Goal: Task Accomplishment & Management: Use online tool/utility

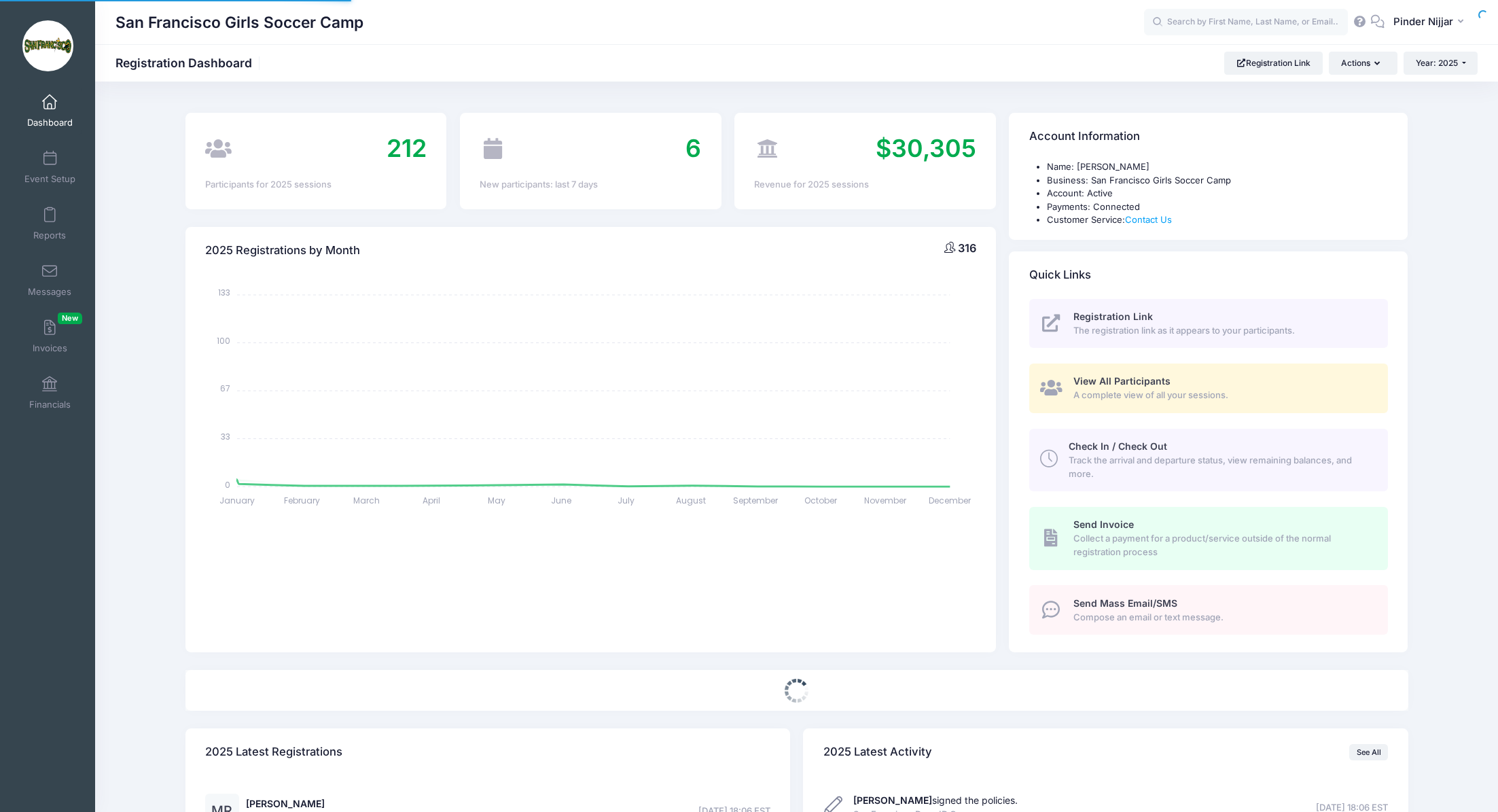
select select
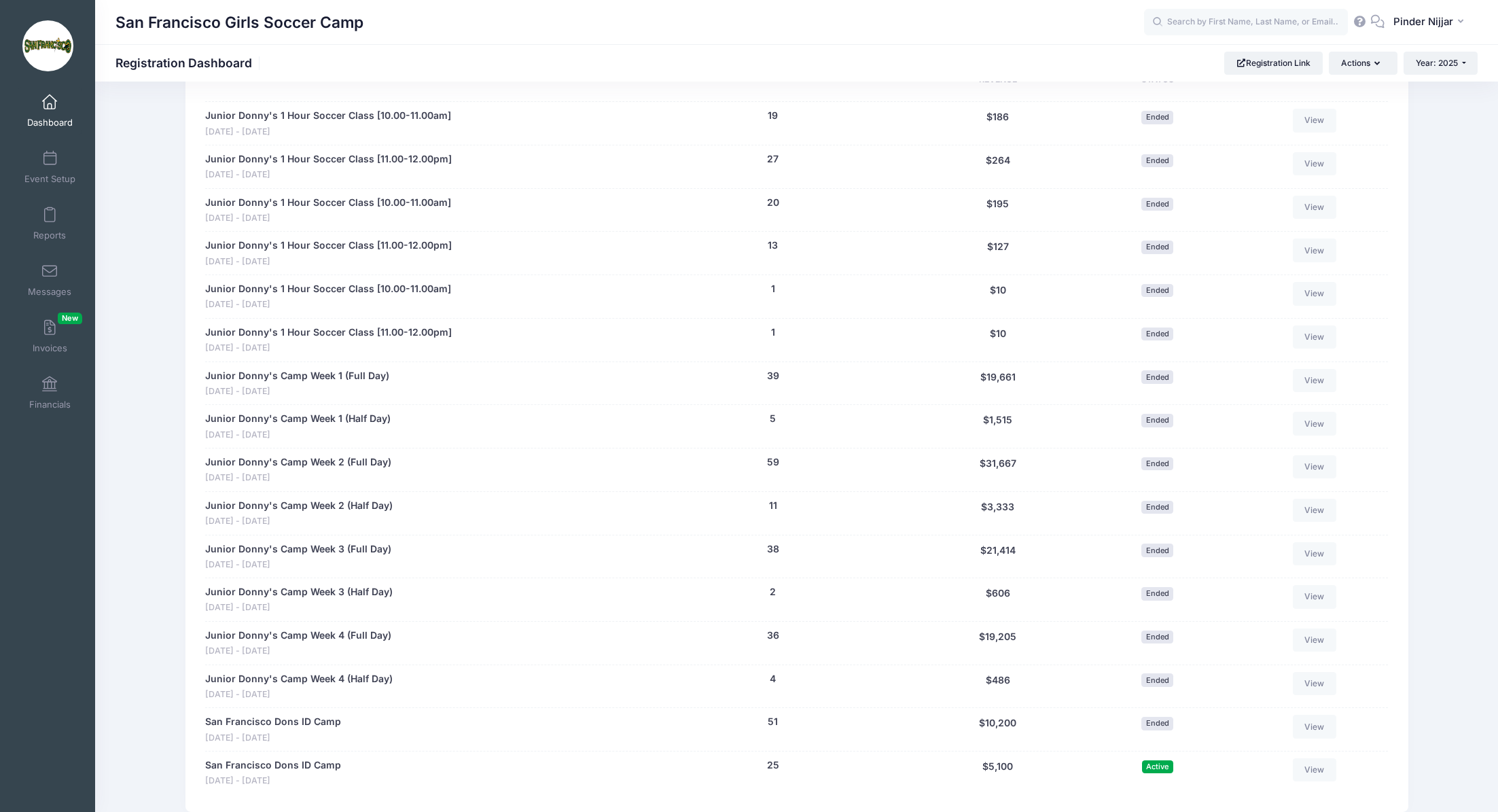
scroll to position [716, 0]
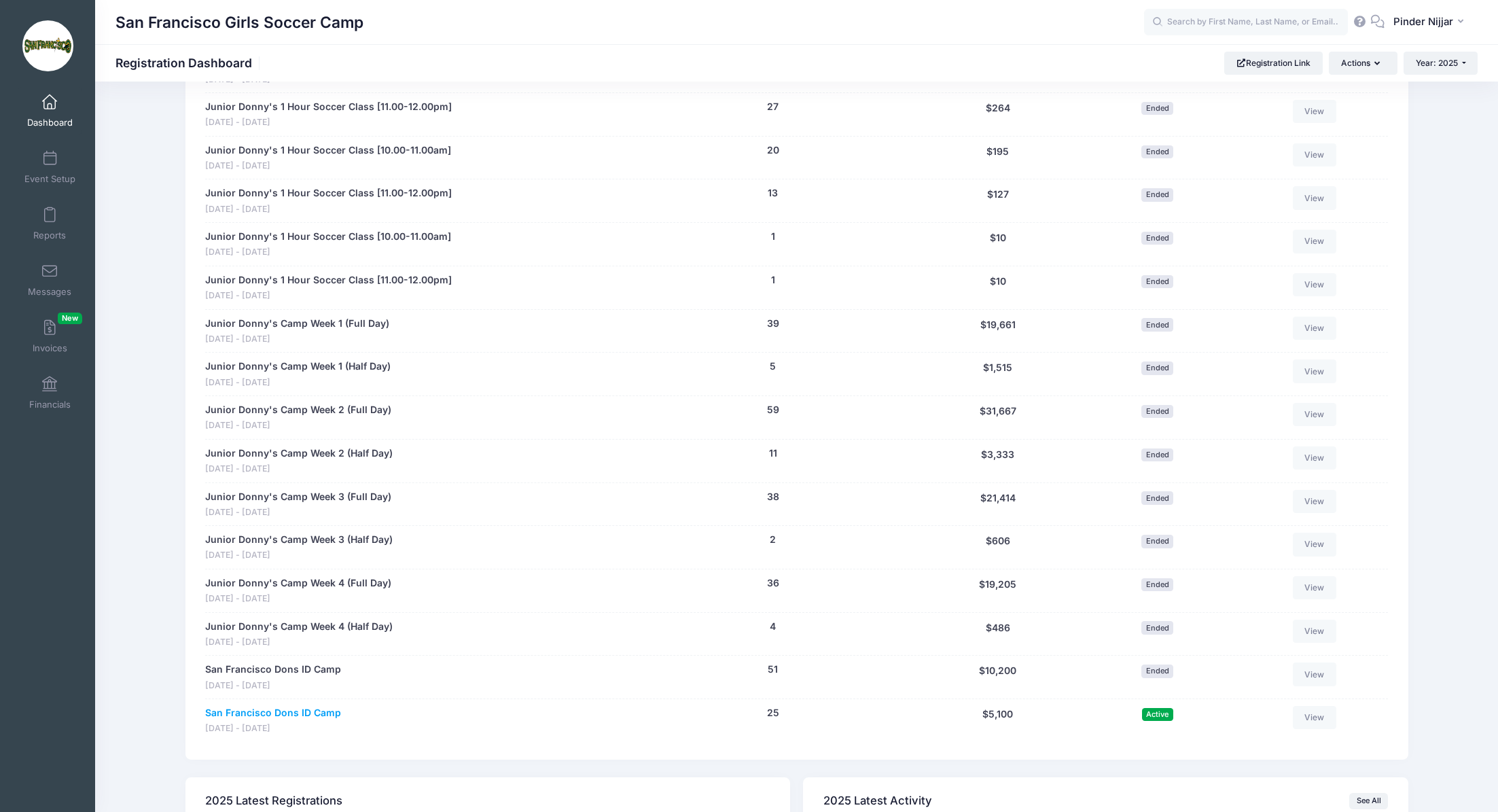
click at [310, 709] on link "San Francisco Dons ID Camp" at bounding box center [273, 713] width 136 height 14
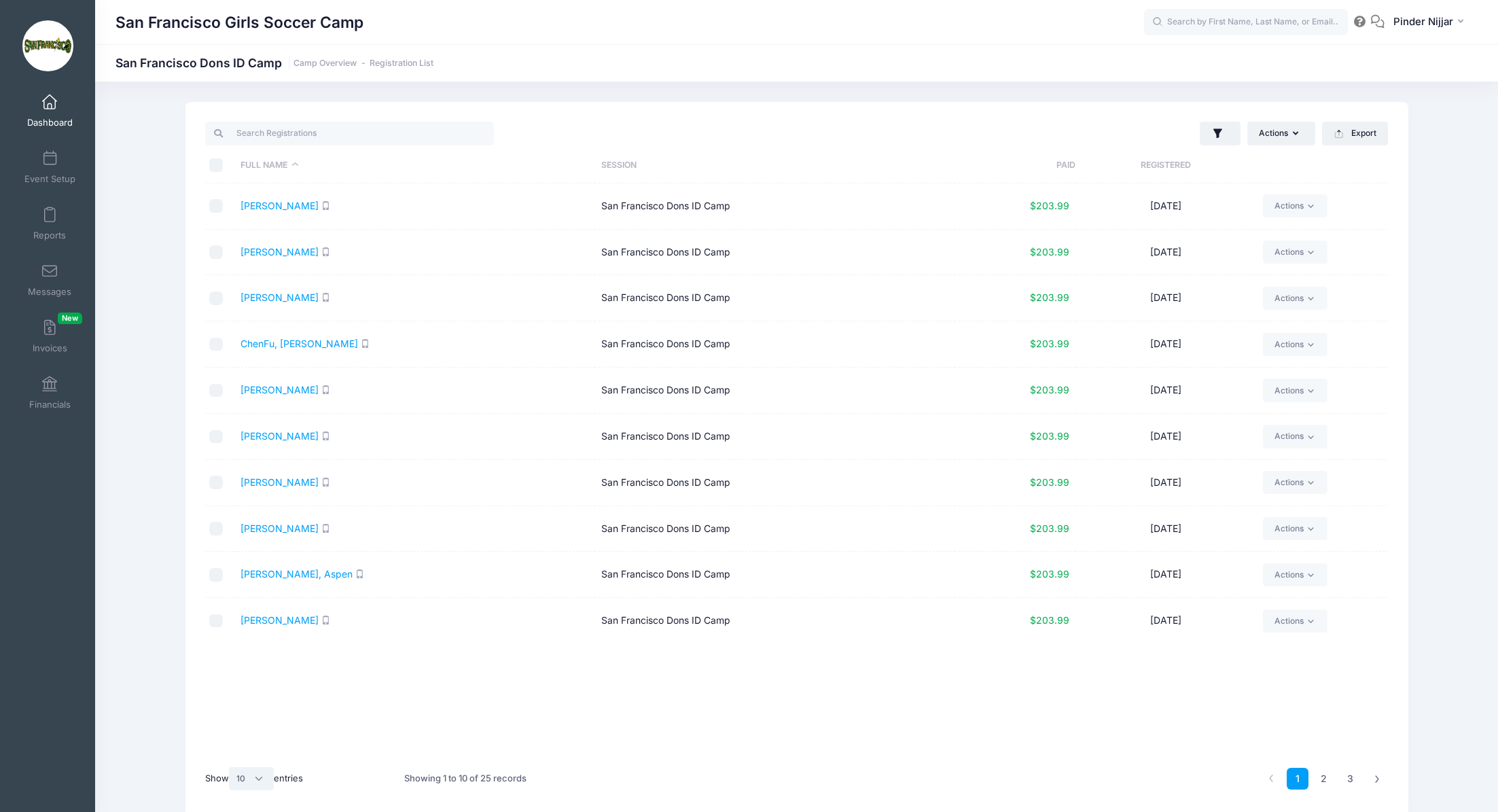
click at [254, 780] on select "All 10 25 50" at bounding box center [251, 778] width 45 height 23
select select "25"
click at [230, 767] on select "All 10 25 50" at bounding box center [251, 778] width 45 height 23
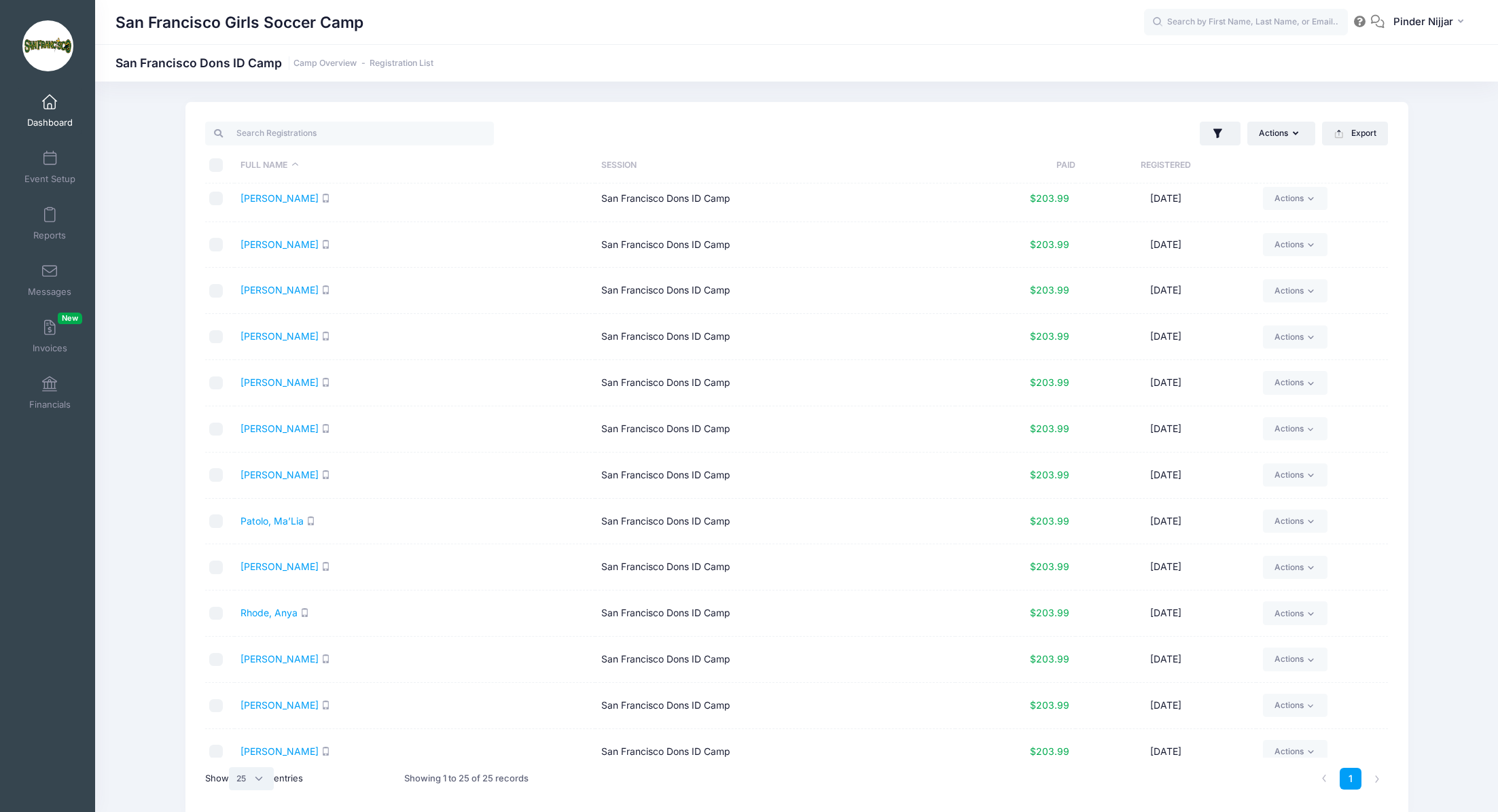
scroll to position [573, 0]
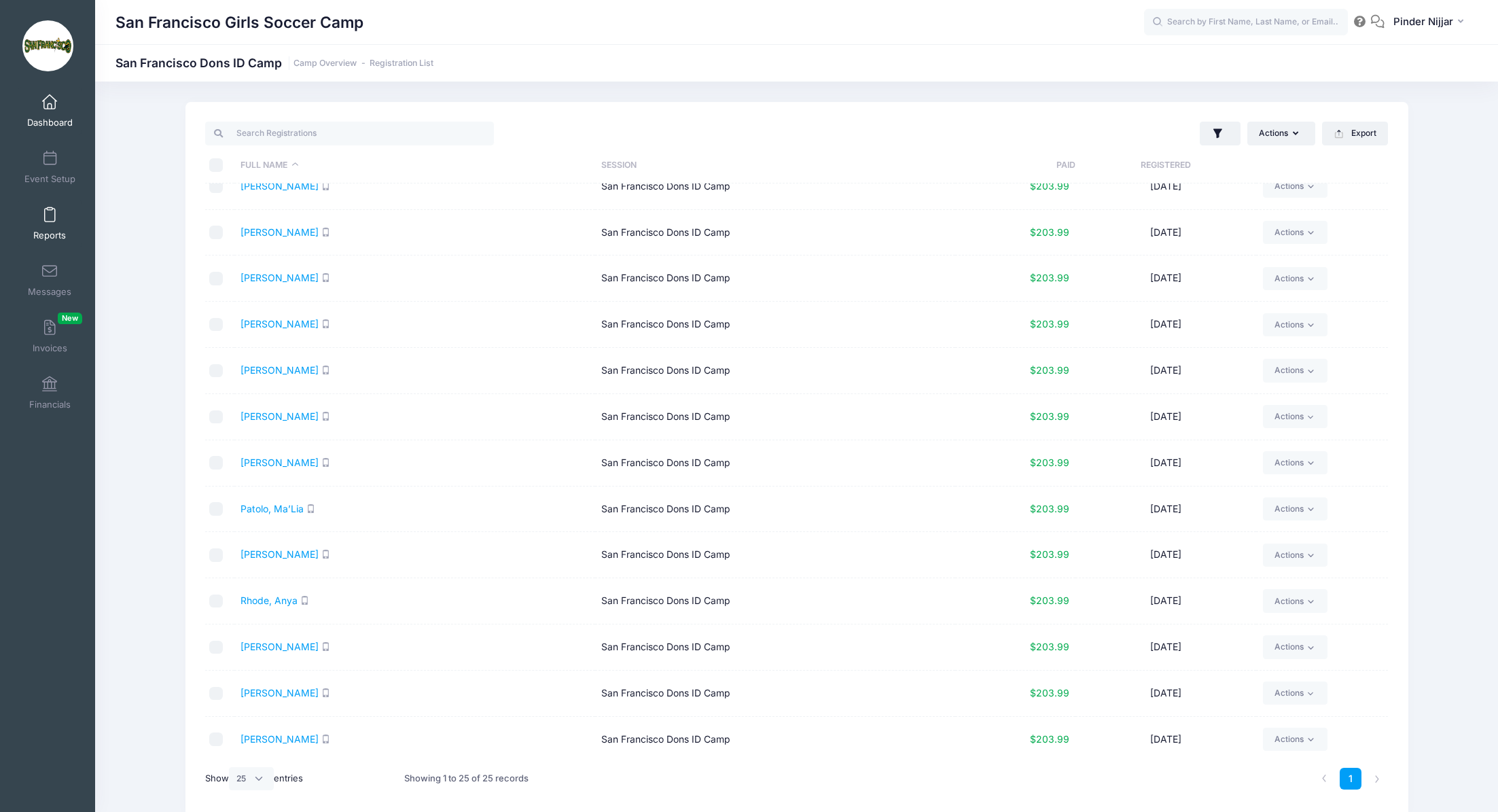
click at [50, 219] on span at bounding box center [50, 215] width 0 height 15
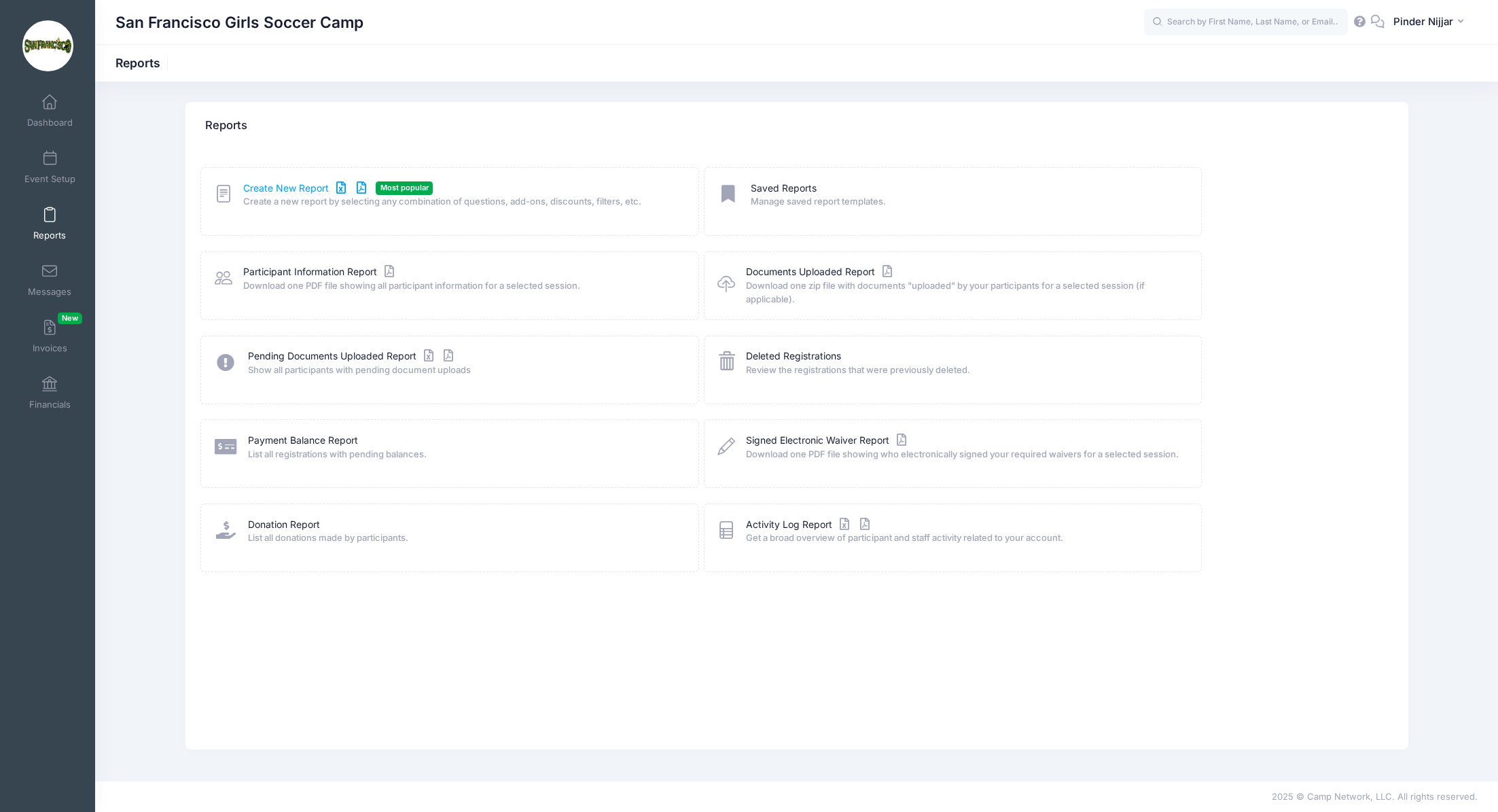
click at [314, 191] on link "Create New Report" at bounding box center [306, 189] width 126 height 14
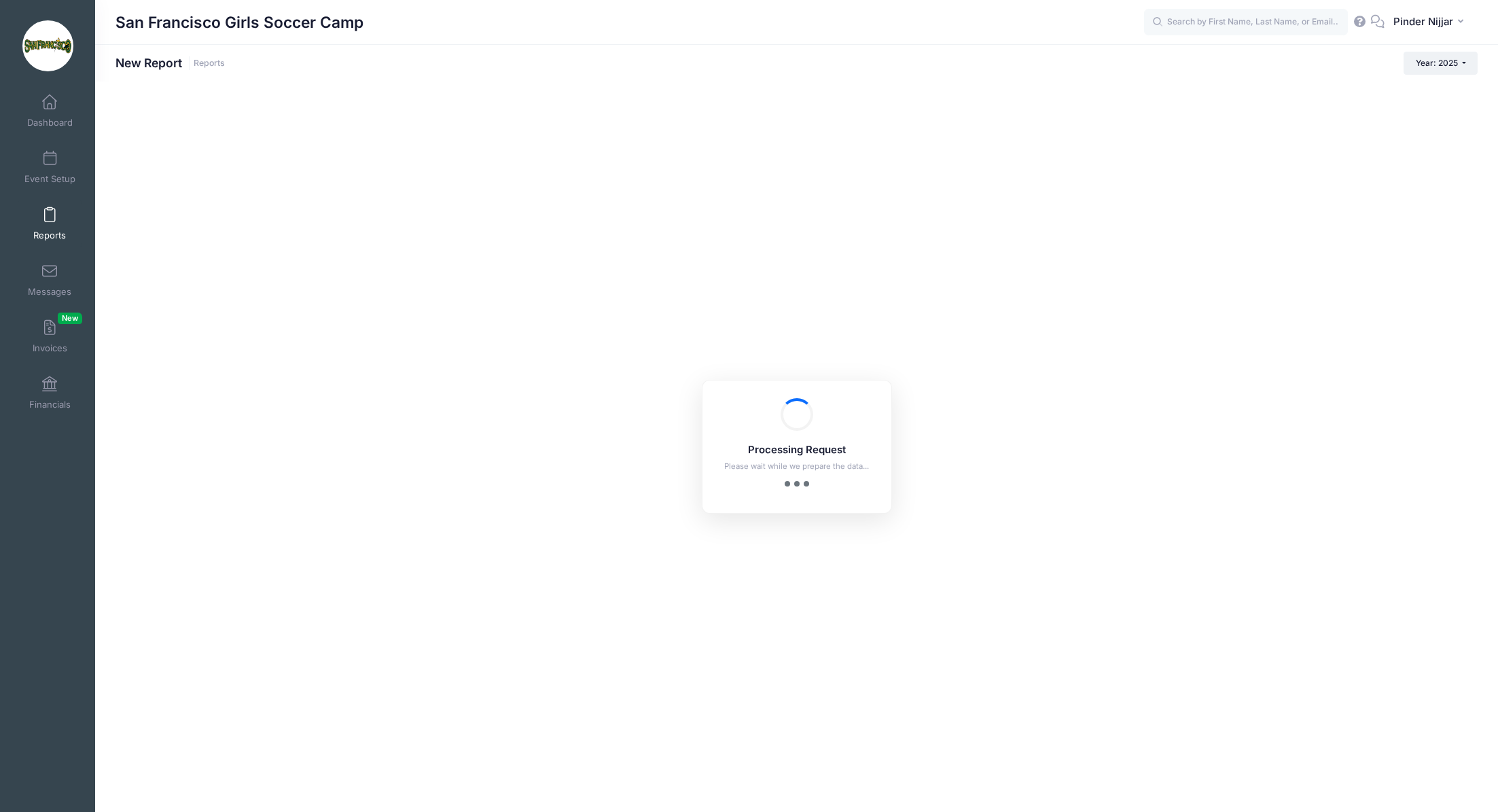
checkbox input "true"
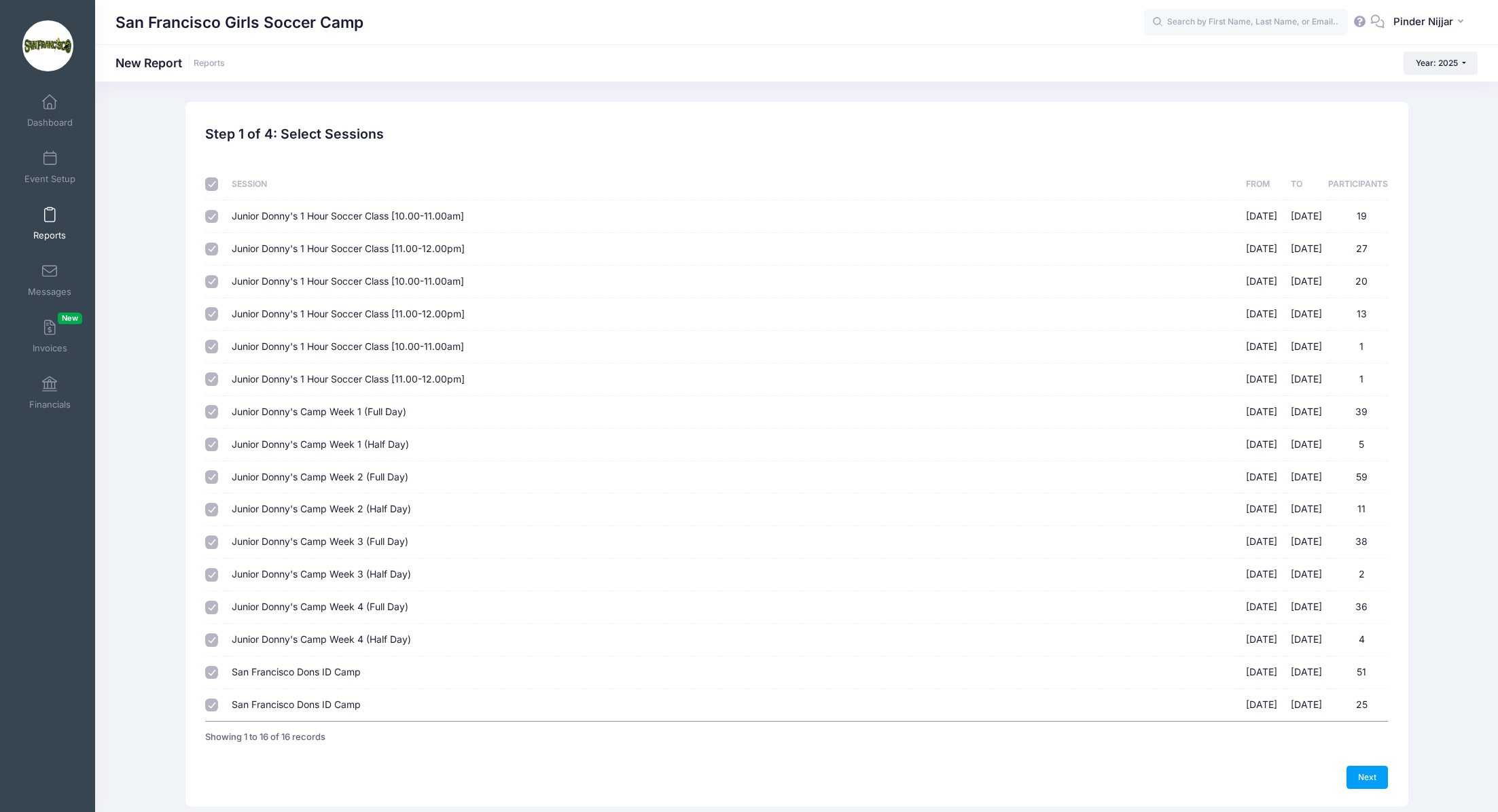
click at [210, 185] on input "checkbox" at bounding box center [212, 184] width 14 height 14
checkbox input "false"
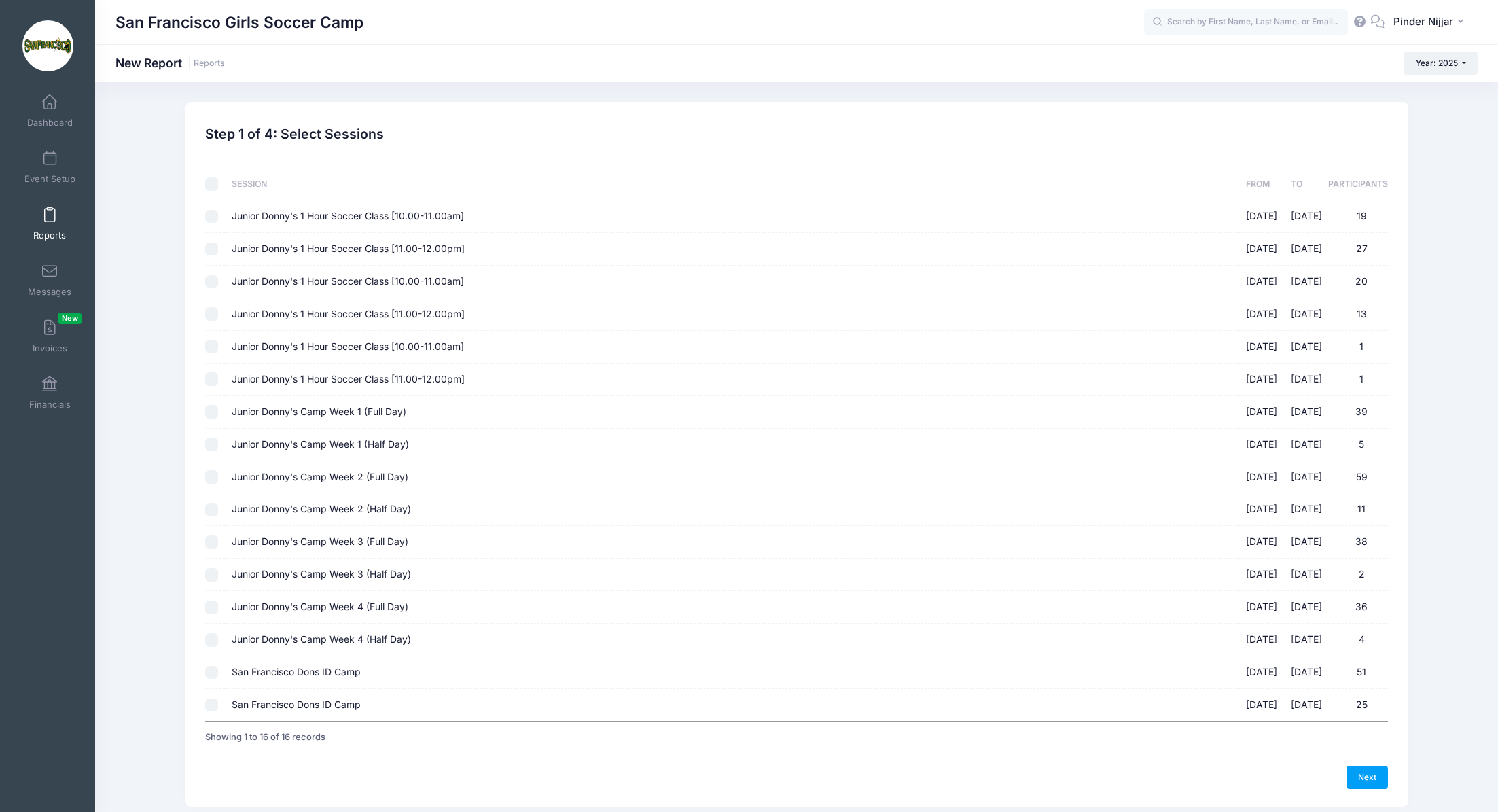
checkbox input "false"
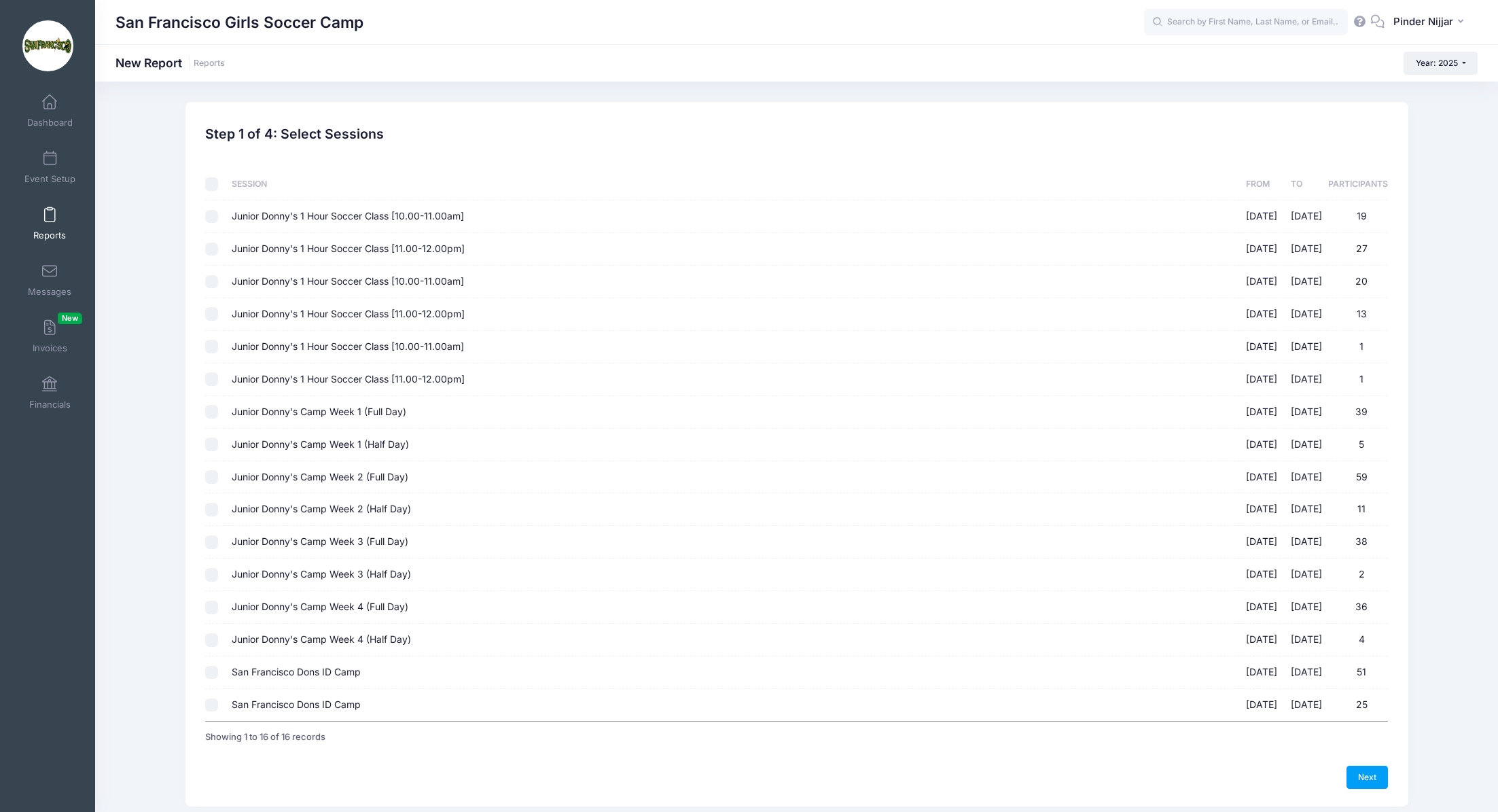
checkbox input "false"
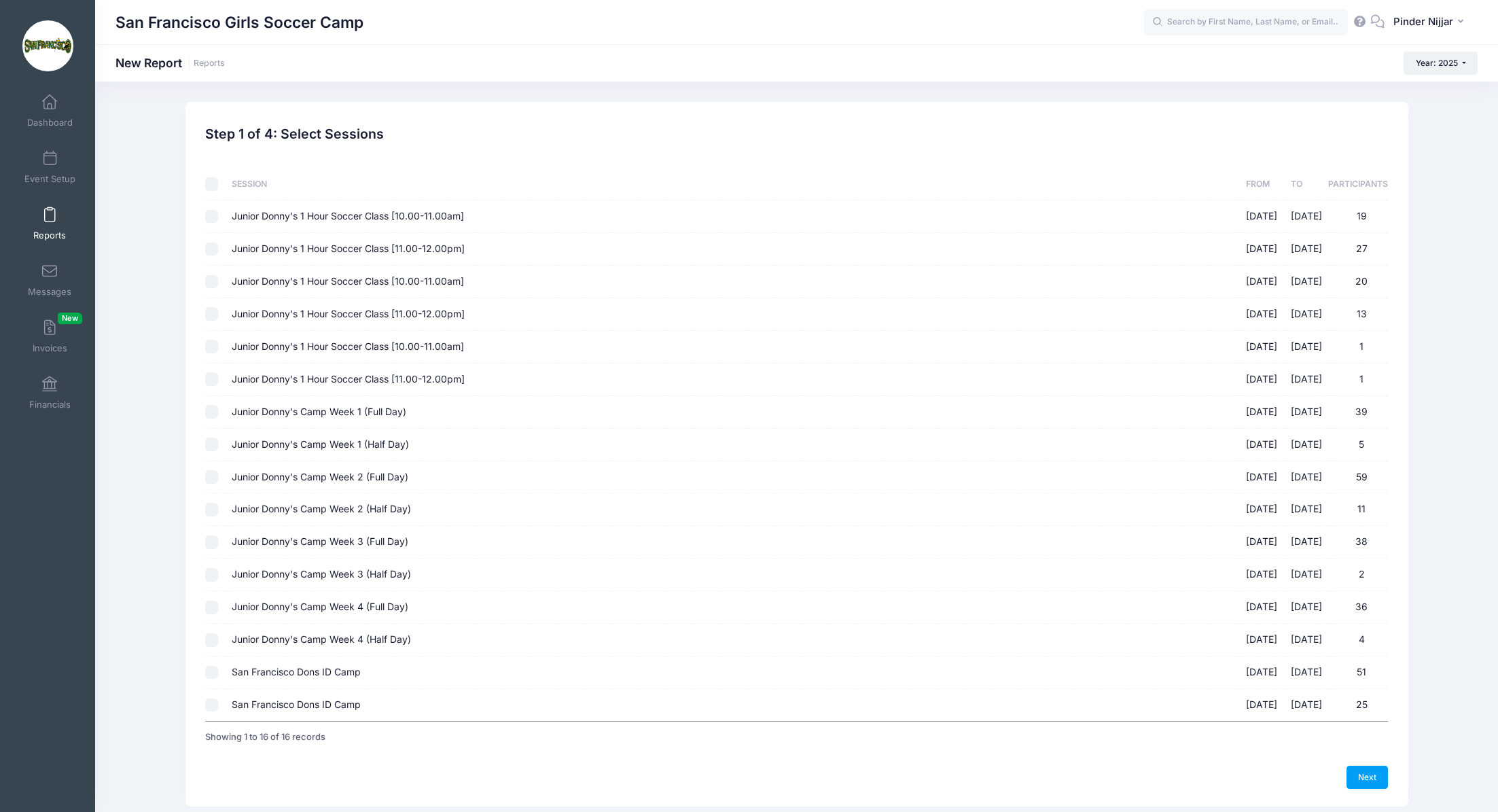
checkbox input "false"
click at [213, 699] on input "San Francisco Dons ID Camp 10/18/2025 - 10/18/2025 25" at bounding box center [212, 704] width 14 height 14
checkbox input "true"
click at [1362, 778] on link "Next" at bounding box center [1367, 777] width 42 height 23
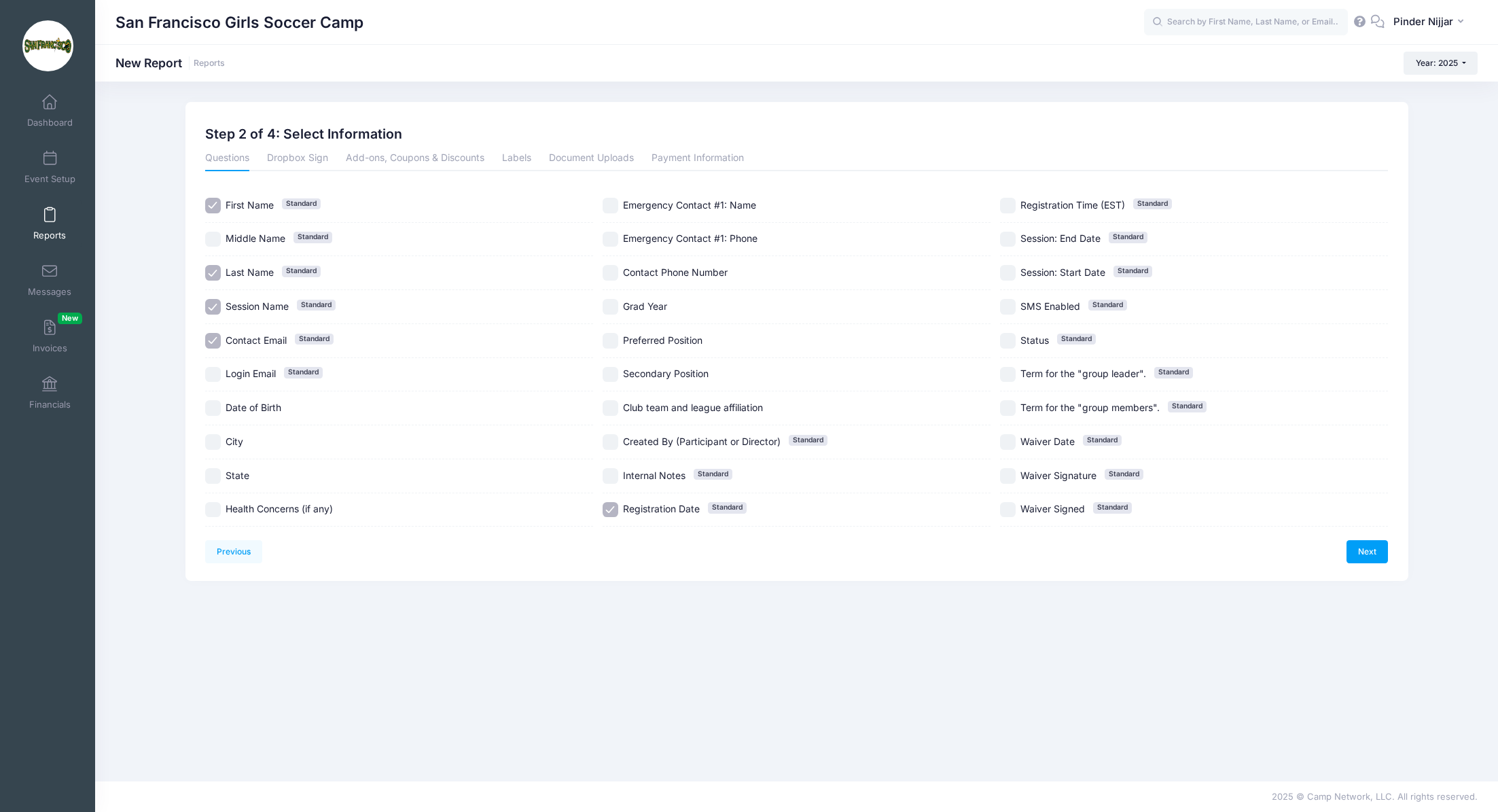
click at [613, 334] on input "Preferred Position" at bounding box center [610, 340] width 15 height 15
checkbox input "true"
click at [1365, 549] on link "Next" at bounding box center [1367, 551] width 42 height 23
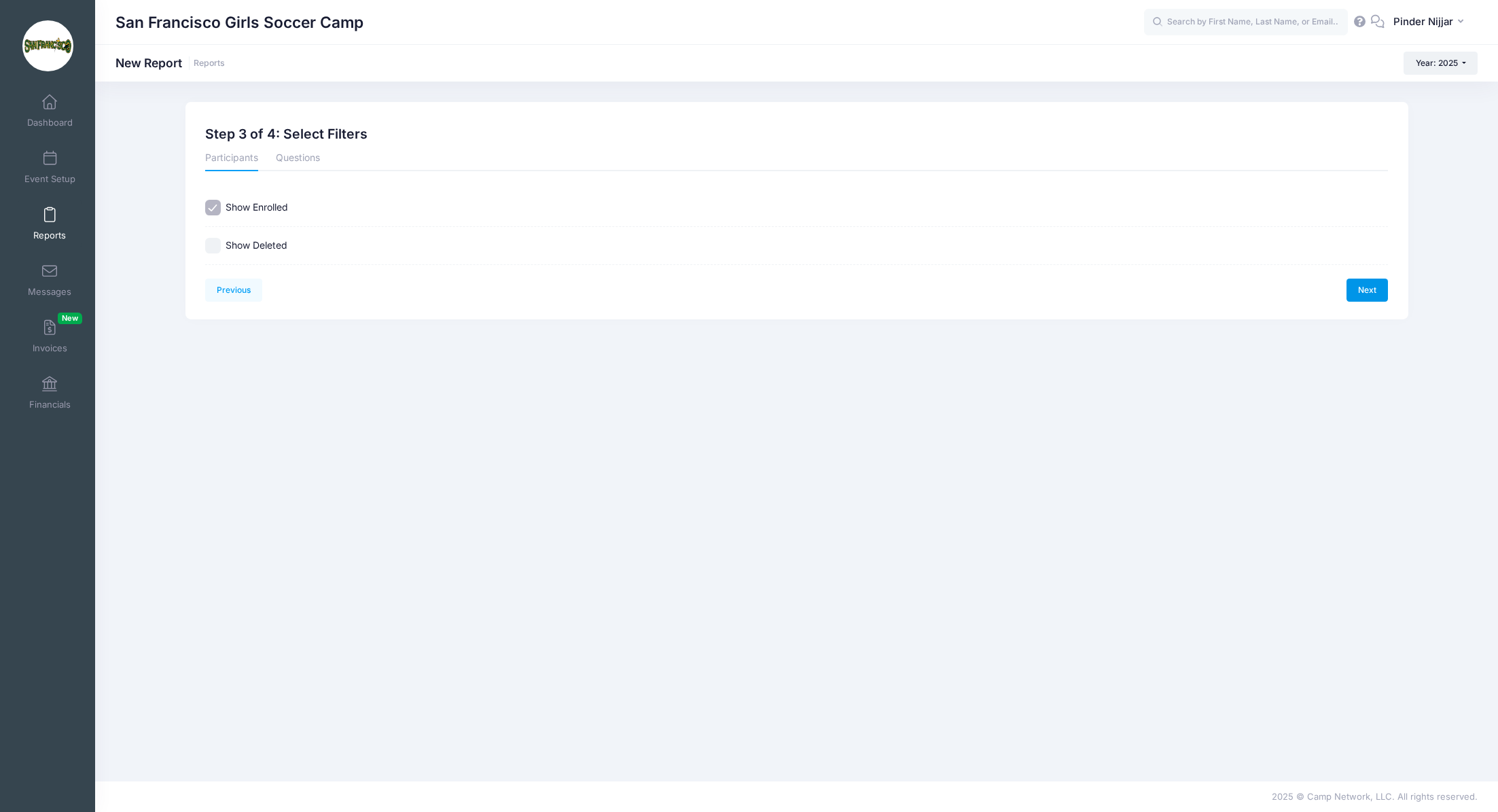
click at [1358, 287] on link "Next" at bounding box center [1367, 290] width 42 height 23
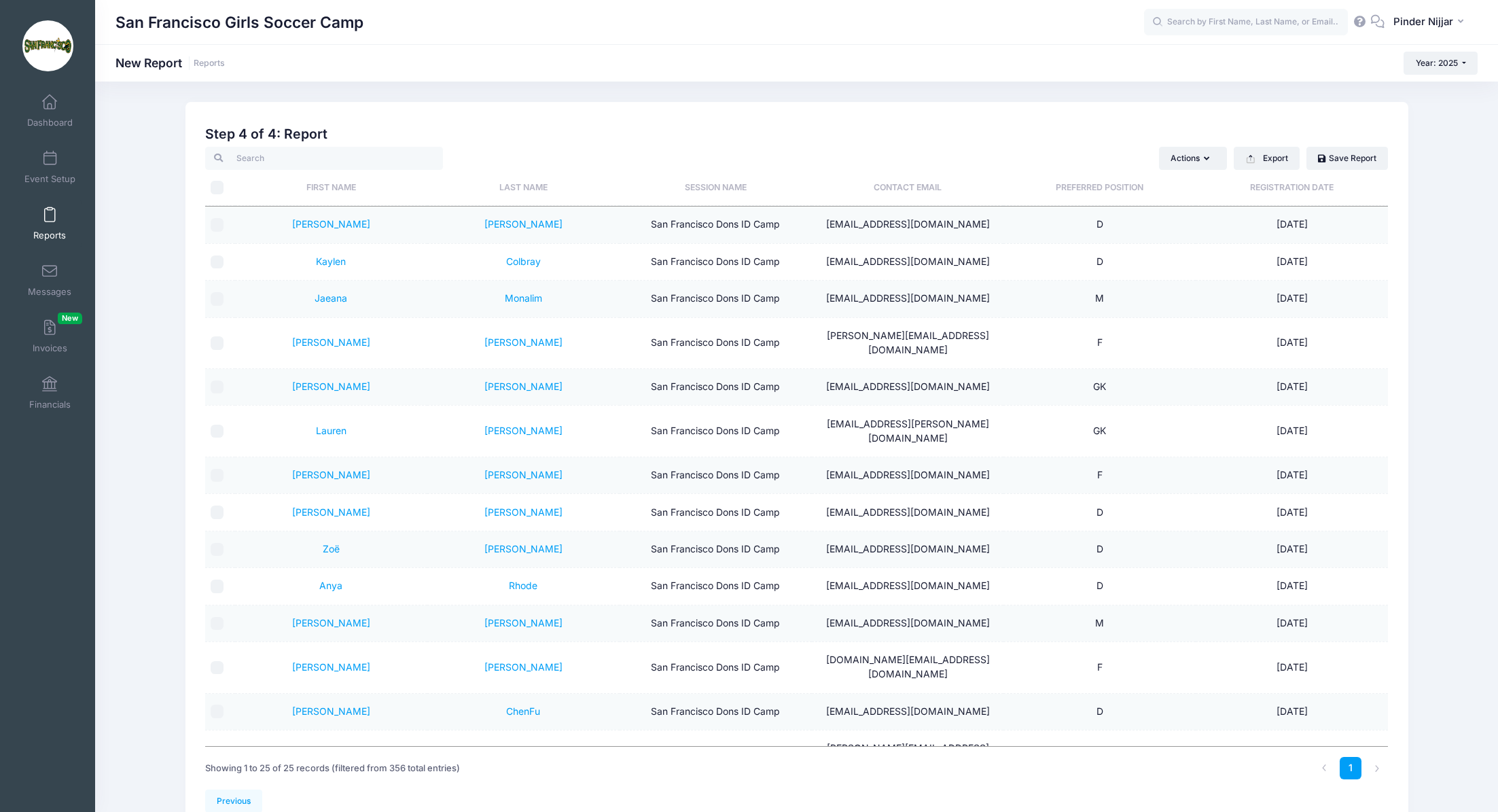
scroll to position [381, 0]
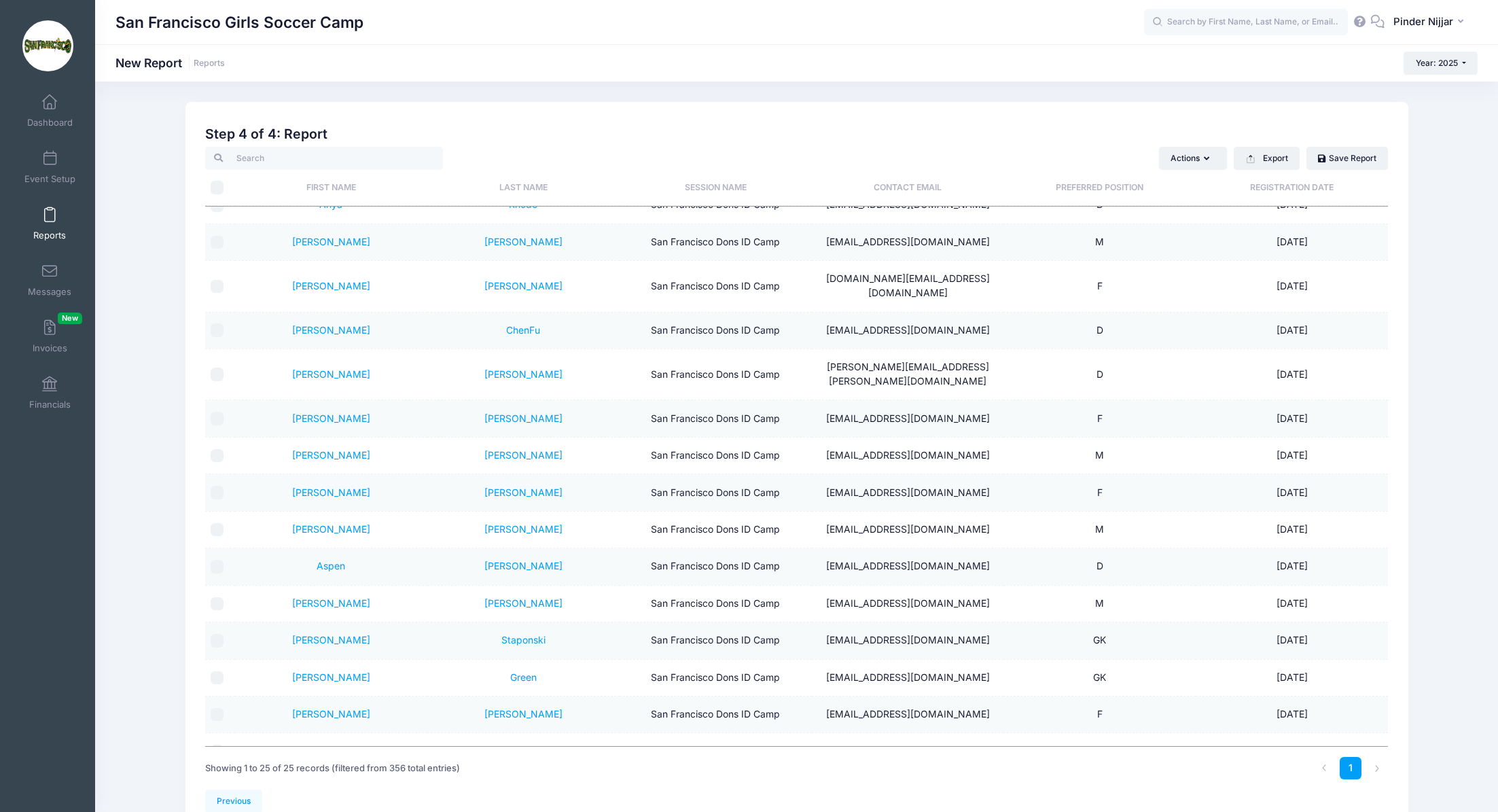
click at [1113, 185] on th "Preferred Position" at bounding box center [1100, 188] width 193 height 36
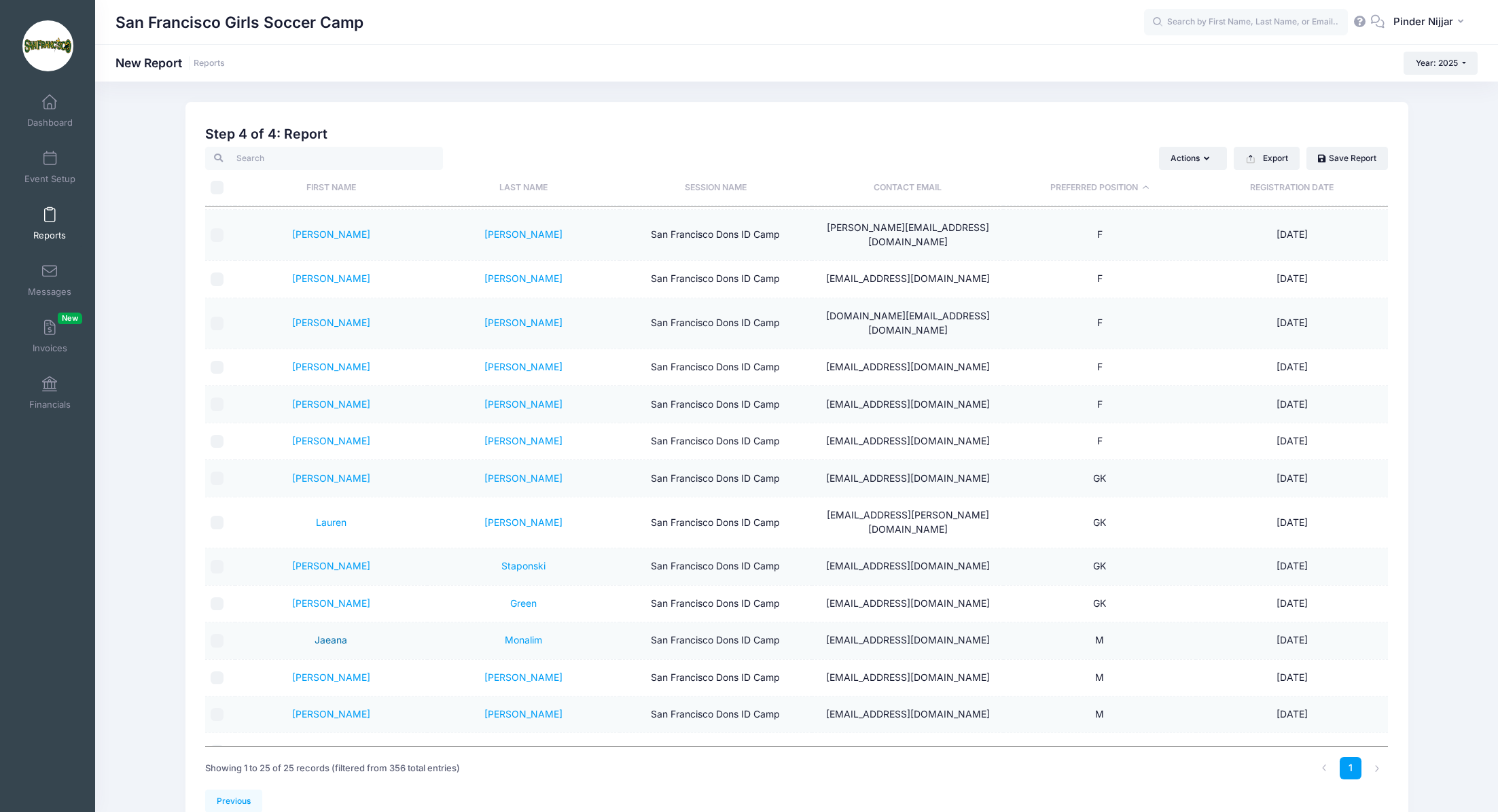
click at [343, 634] on link "Jaeana" at bounding box center [331, 639] width 33 height 11
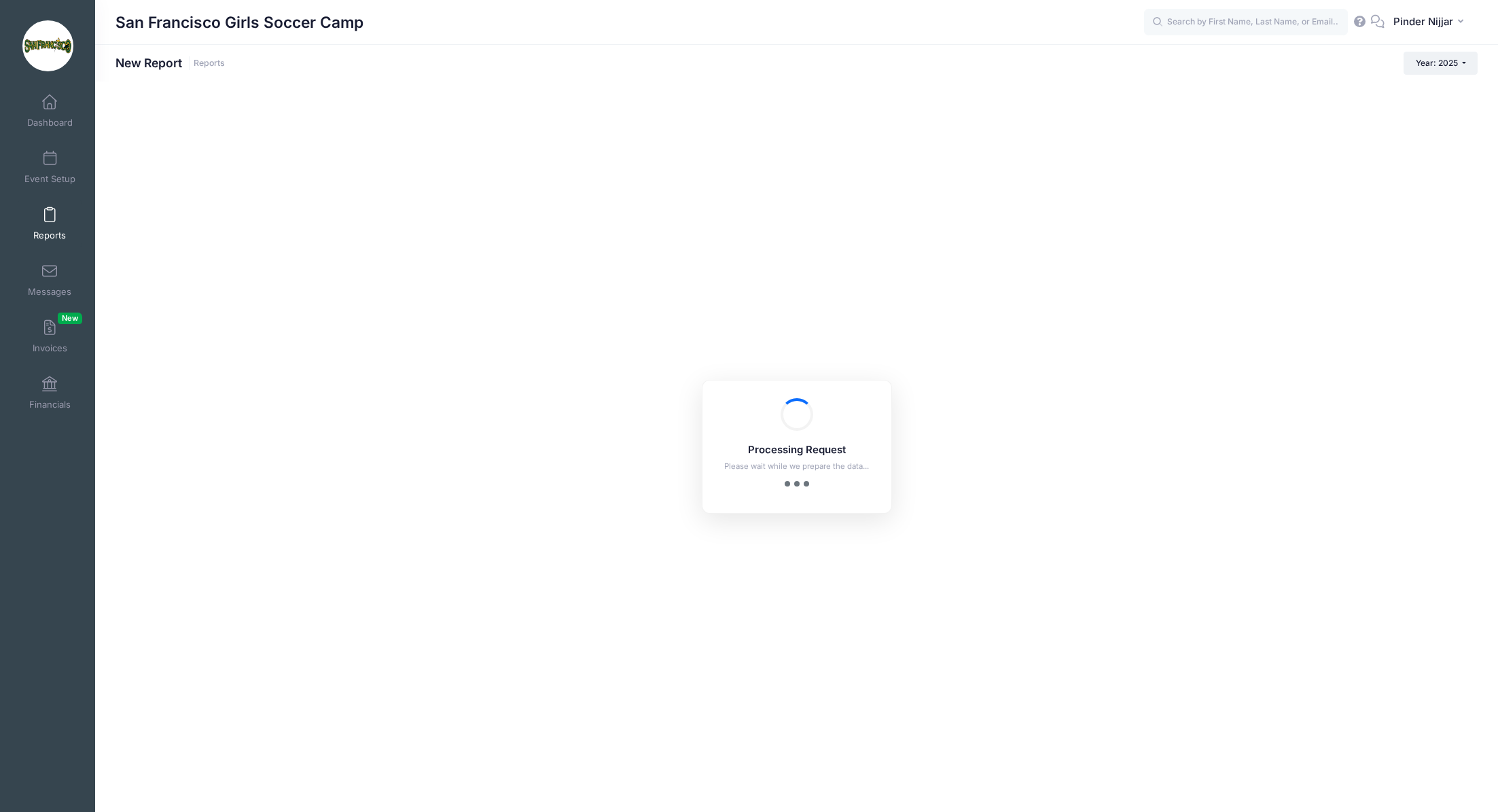
checkbox input "true"
